Goal: Use online tool/utility: Utilize a website feature to perform a specific function

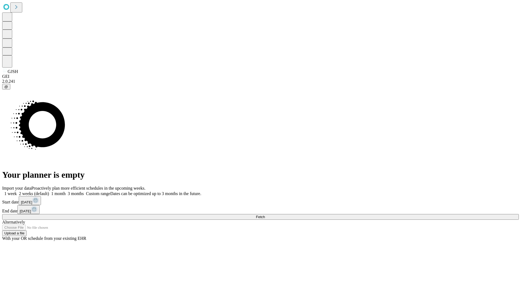
click at [265, 215] on span "Fetch" at bounding box center [260, 217] width 9 height 4
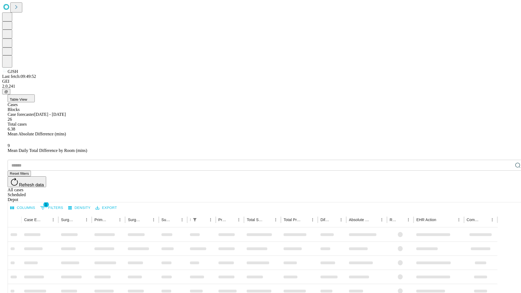
click at [27, 97] on span "Table View" at bounding box center [18, 99] width 17 height 4
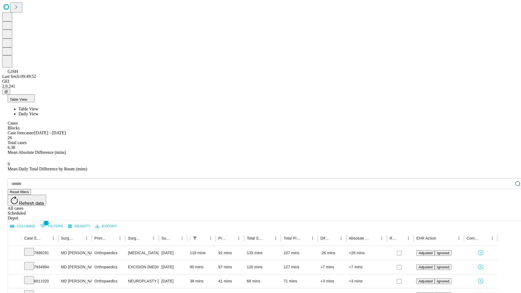
click at [38, 112] on span "Daily View" at bounding box center [28, 114] width 20 height 5
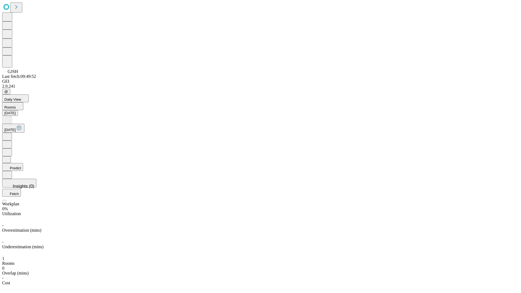
click at [23, 163] on button "Predict" at bounding box center [12, 167] width 21 height 8
